Goal: Task Accomplishment & Management: Use online tool/utility

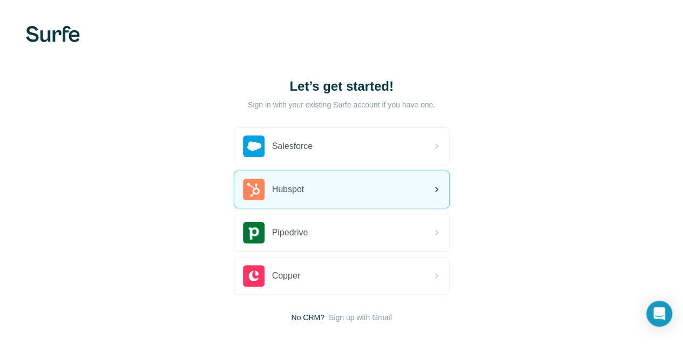
click at [234, 193] on div "Hubspot" at bounding box center [341, 189] width 215 height 37
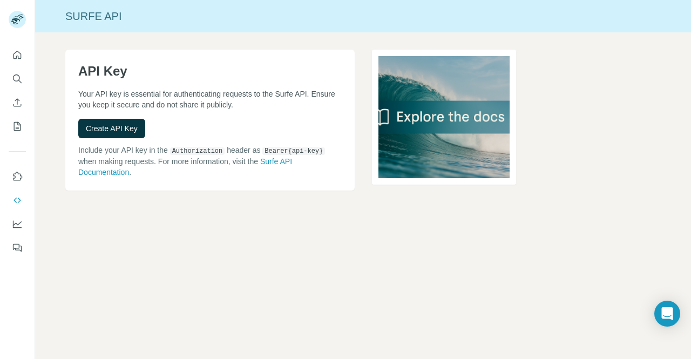
click at [488, 228] on div "API Key Your API key is essential for authenticating requests to the Surfe API.…" at bounding box center [363, 137] width 656 height 210
click at [71, 255] on div "Surfe API API Key Your API key is essential for authenticating requests to the …" at bounding box center [363, 179] width 656 height 359
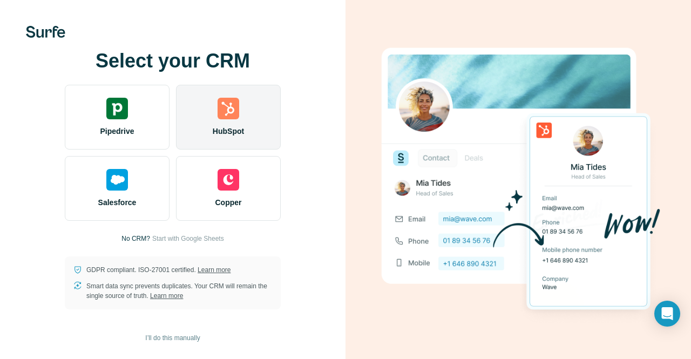
click at [235, 118] on img at bounding box center [229, 109] width 22 height 22
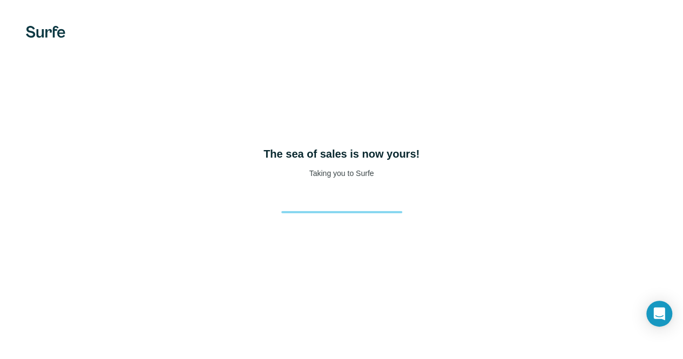
click at [233, 193] on div "The sea of sales is now yours! Taking you to Surfe" at bounding box center [341, 179] width 683 height 359
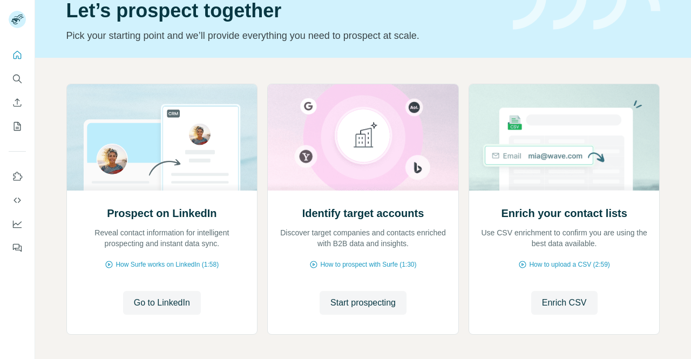
scroll to position [95, 0]
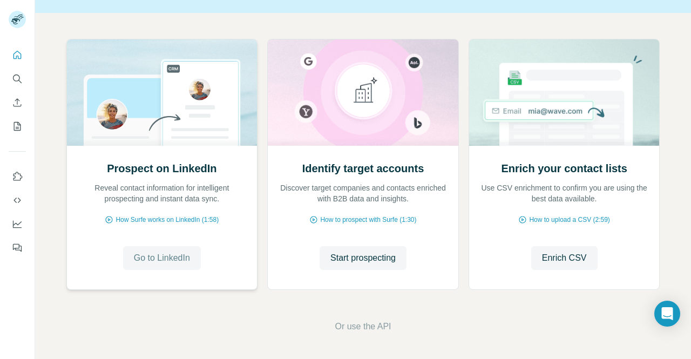
click at [185, 259] on span "Go to LinkedIn" at bounding box center [162, 258] width 56 height 13
